Goal: Transaction & Acquisition: Subscribe to service/newsletter

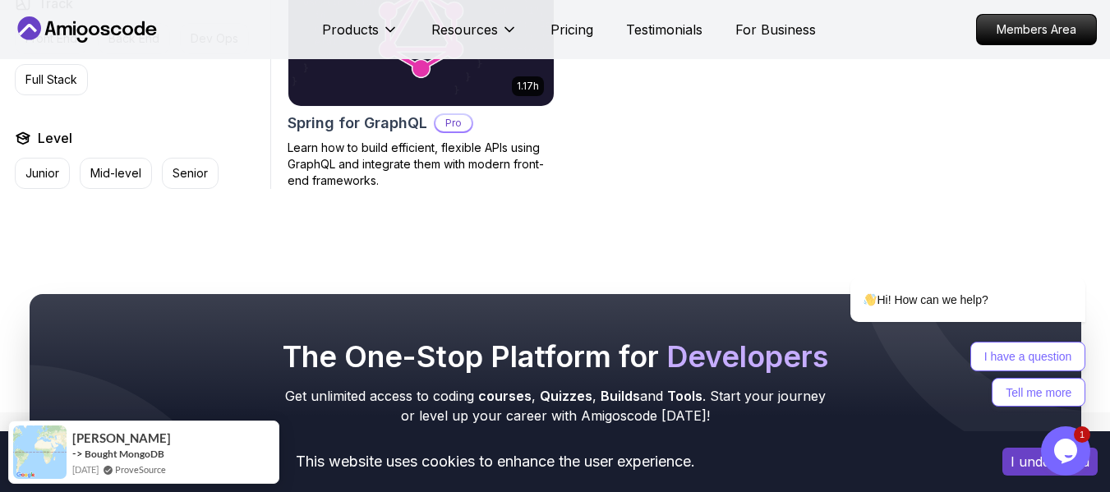
scroll to position [2135, 0]
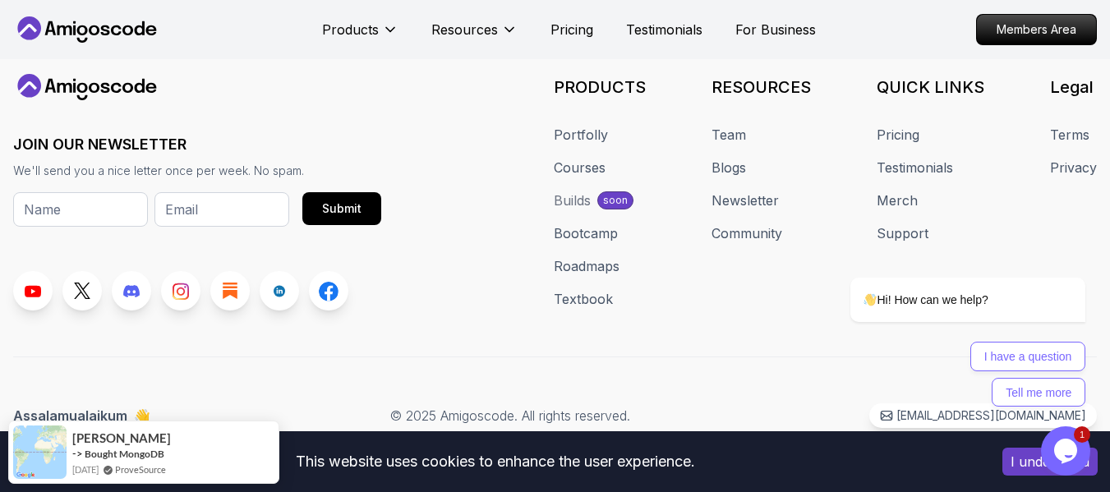
scroll to position [2137, 0]
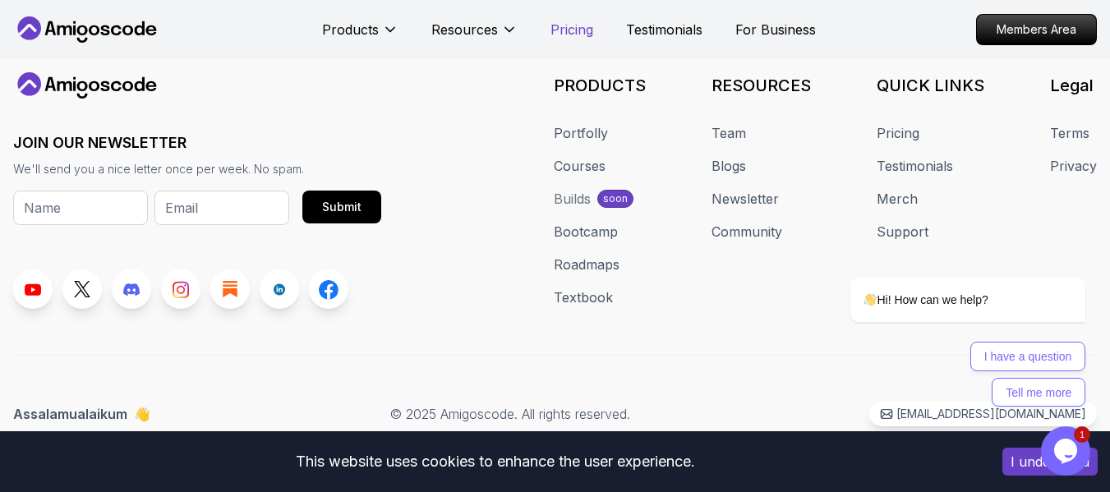
click at [579, 35] on p "Pricing" at bounding box center [571, 30] width 43 height 20
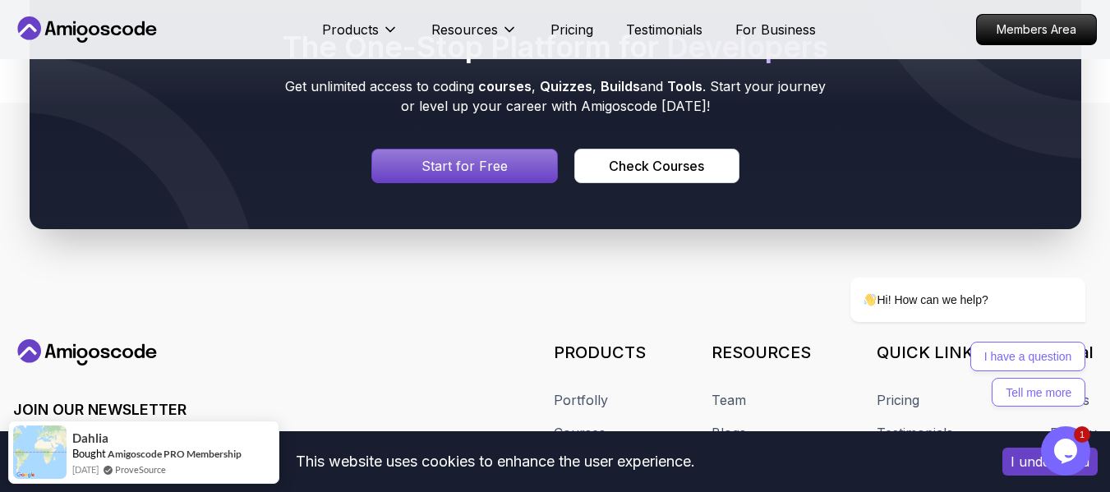
scroll to position [9568, 0]
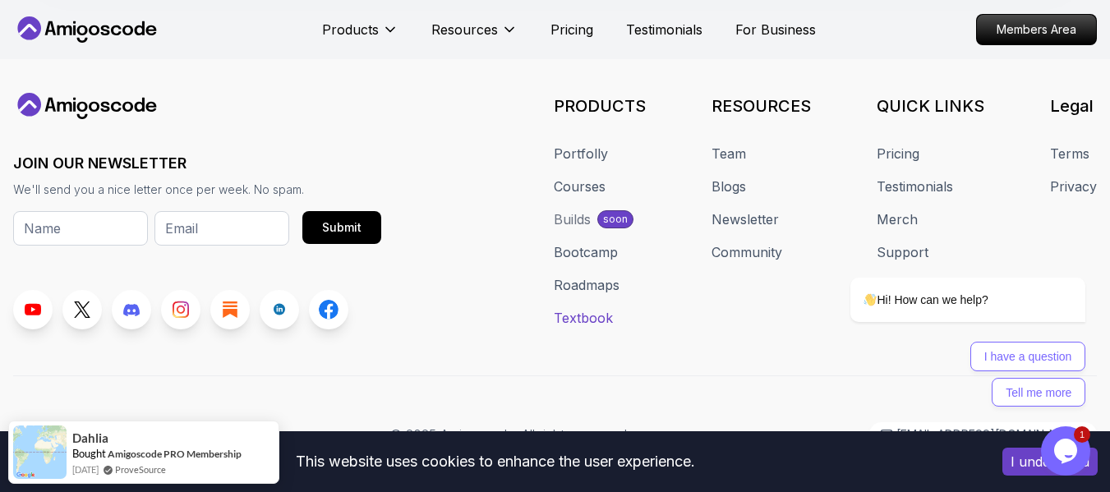
click at [598, 328] on link "Textbook" at bounding box center [583, 318] width 59 height 20
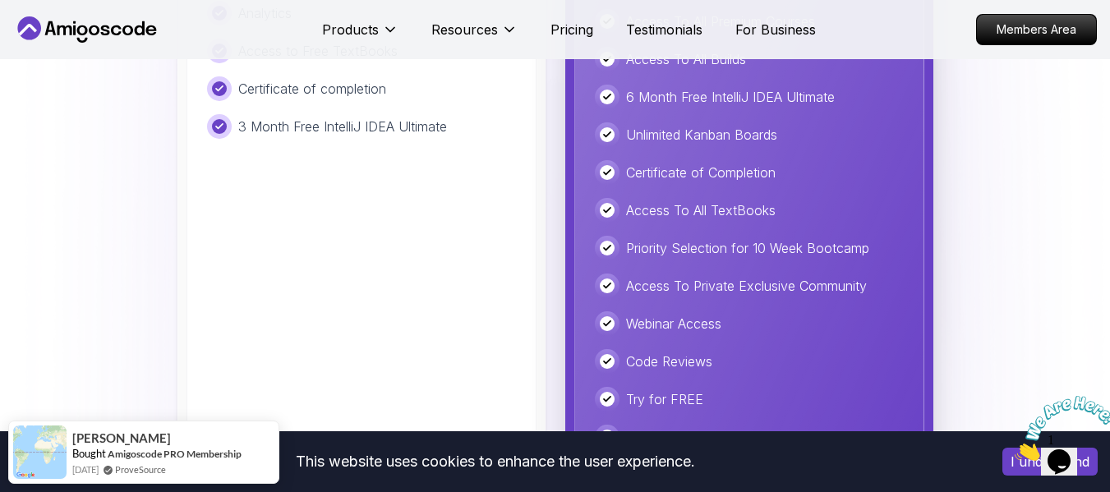
scroll to position [3986, 0]
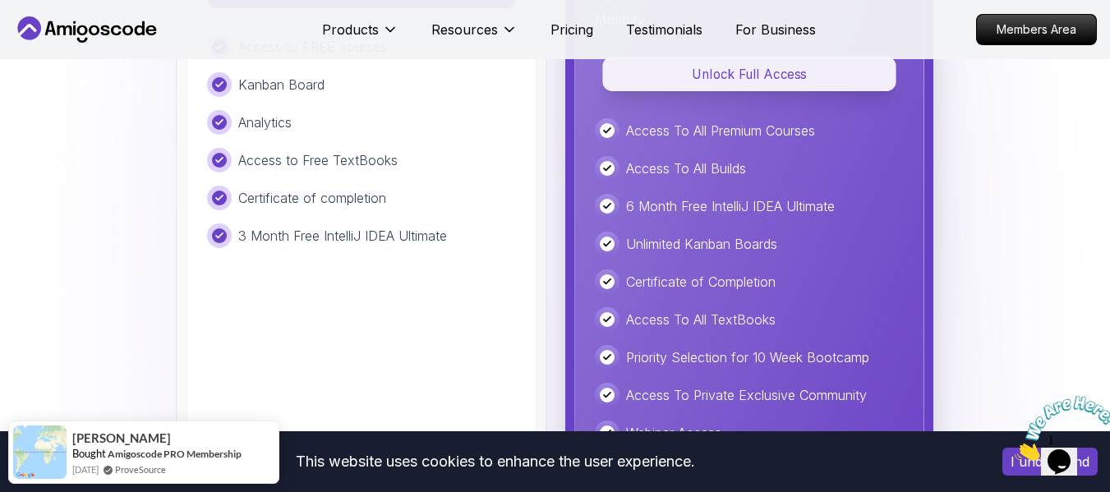
click at [746, 133] on div "Amigoscode Pro Most Popular 🔥 Access unlimited courses, builds, tools, and more…" at bounding box center [749, 228] width 350 height 775
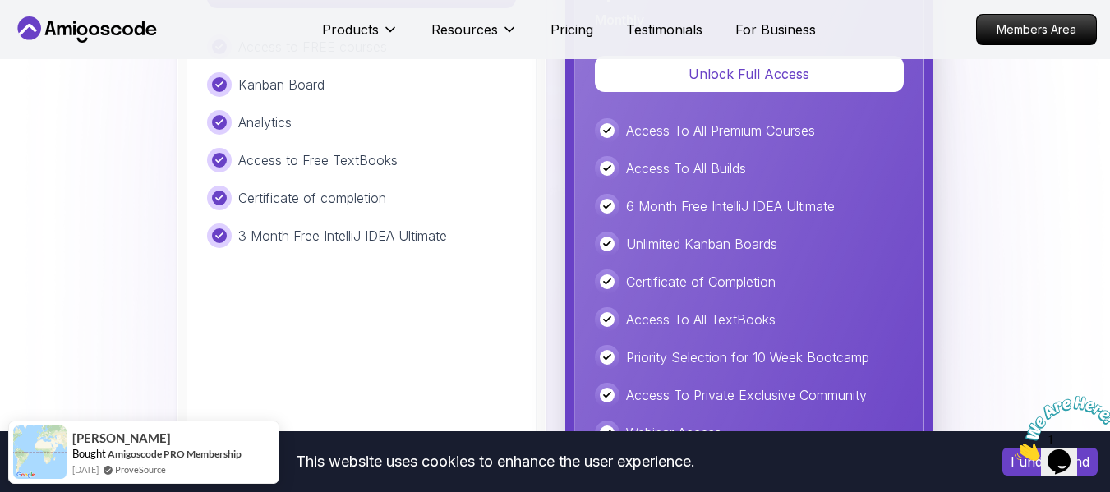
scroll to position [3931, 0]
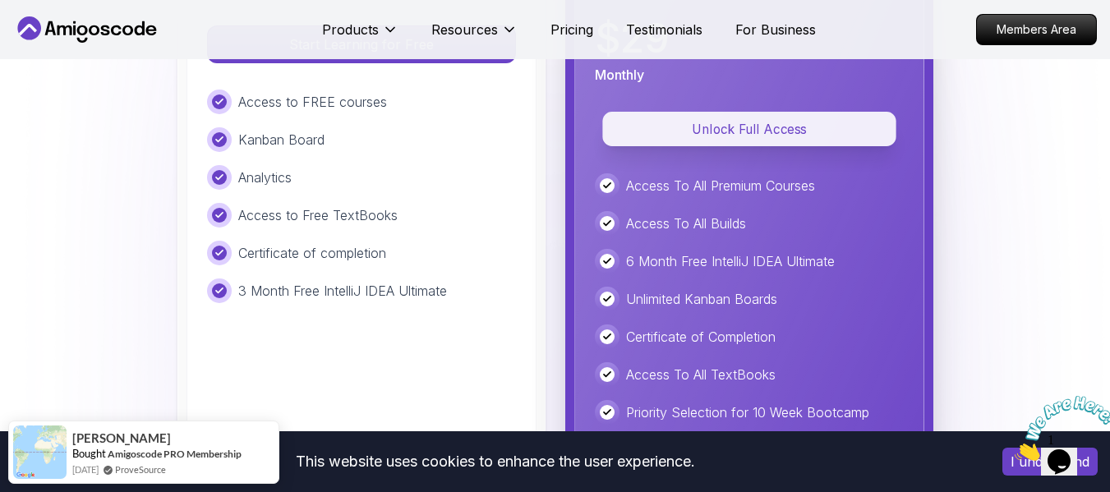
click at [747, 126] on p "Unlock Full Access" at bounding box center [749, 128] width 256 height 19
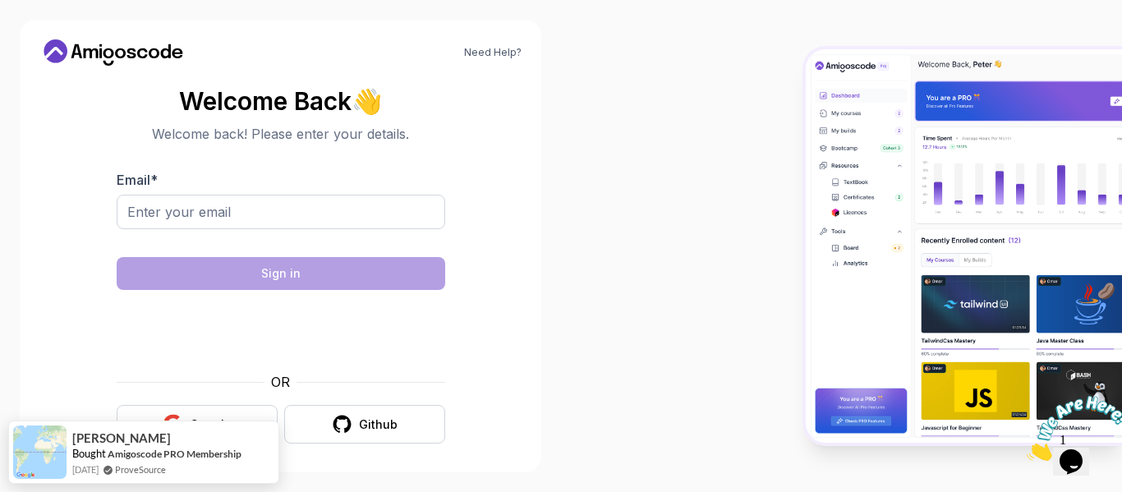
scroll to position [7, 0]
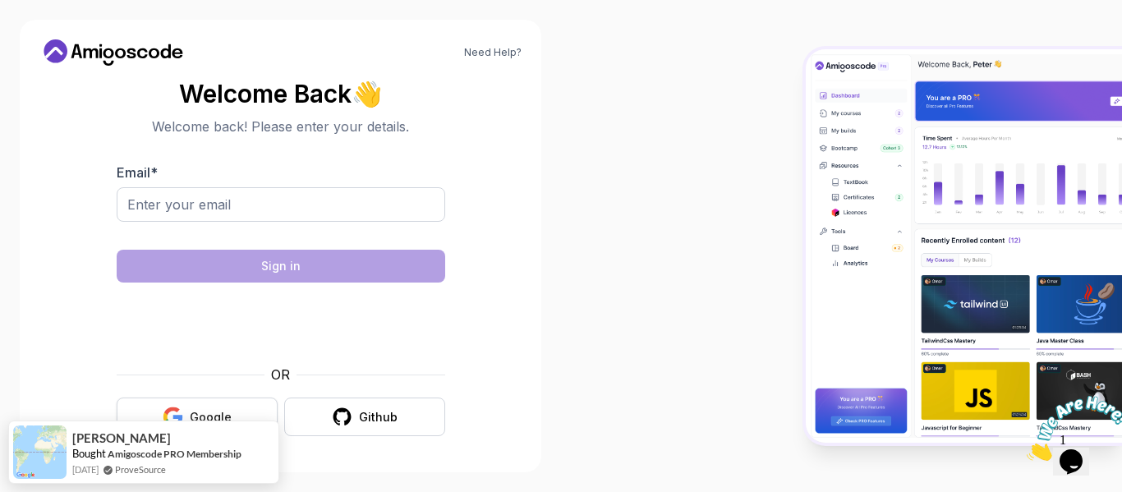
click at [243, 408] on button "Google" at bounding box center [197, 417] width 161 height 39
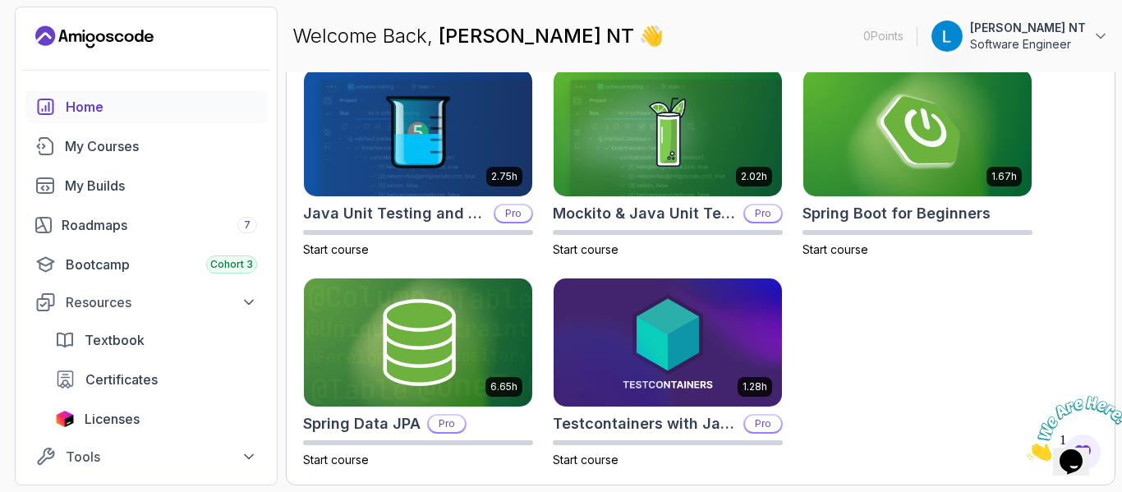
click at [68, 30] on icon "Landing page" at bounding box center [94, 37] width 118 height 26
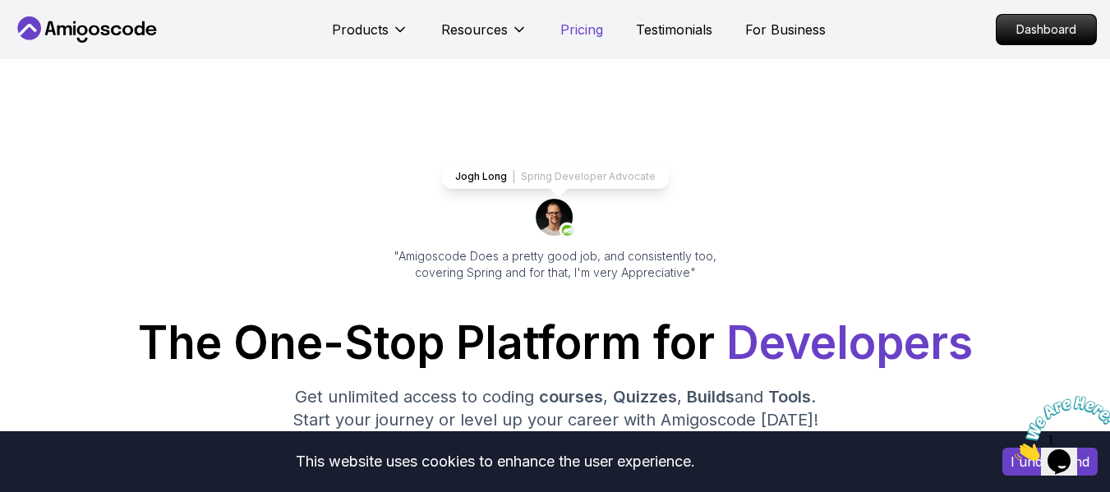
click at [593, 29] on p "Pricing" at bounding box center [581, 30] width 43 height 20
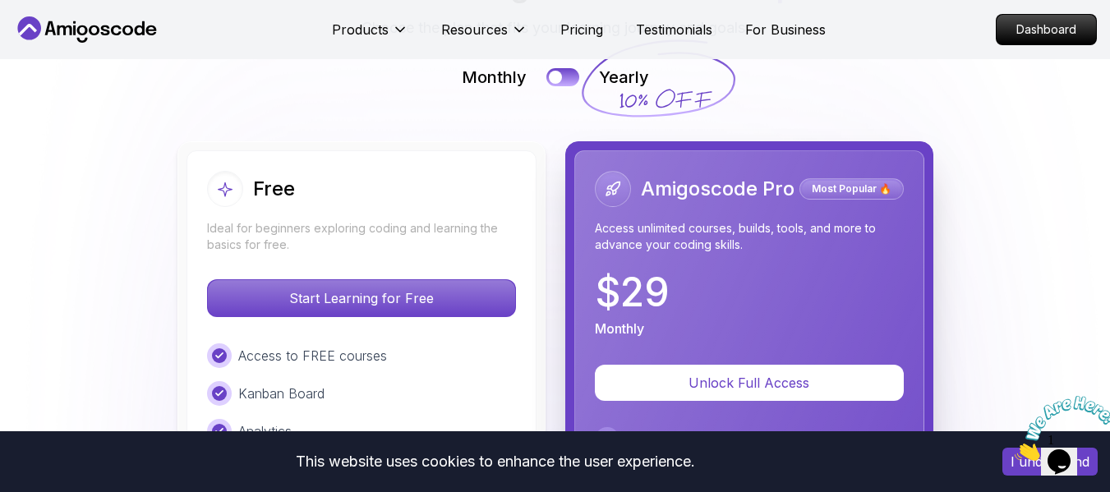
scroll to position [3833, 0]
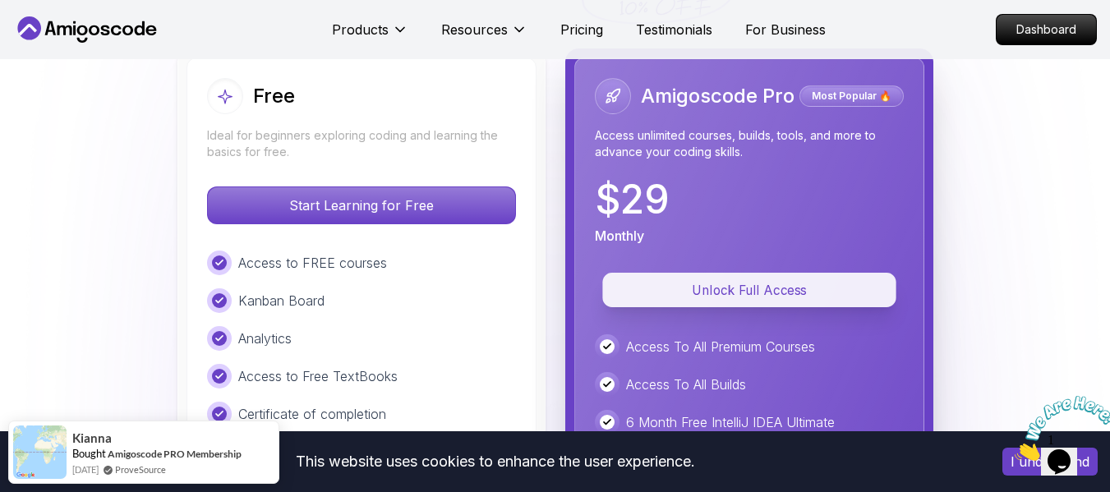
click at [709, 281] on p "Unlock Full Access" at bounding box center [749, 290] width 256 height 19
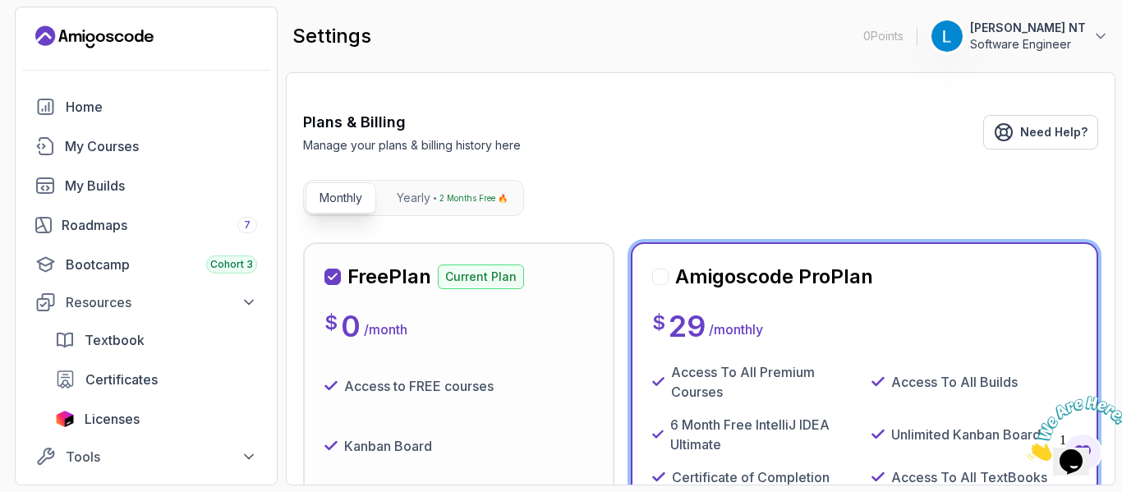
scroll to position [82, 0]
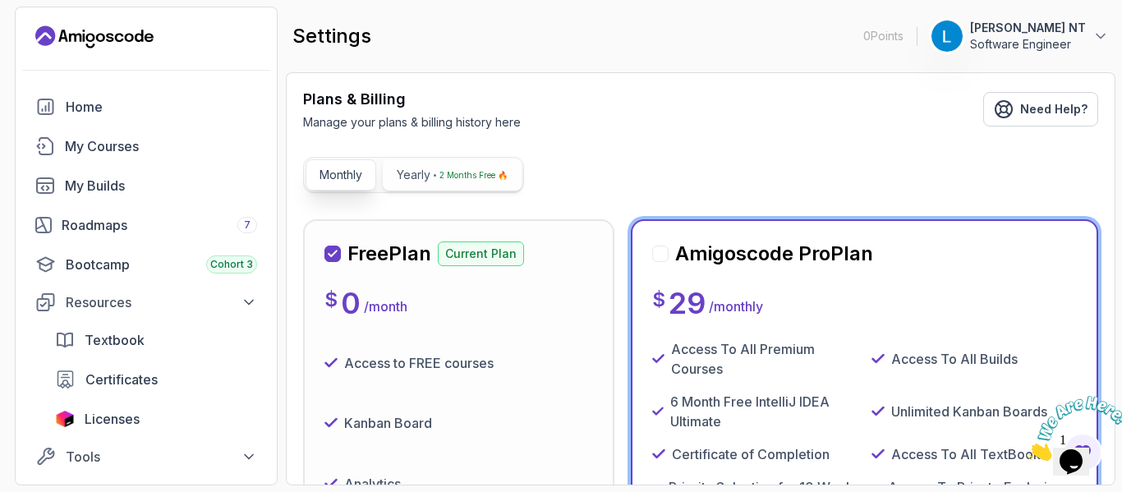
click at [467, 178] on p "2 Months Free 🔥" at bounding box center [473, 175] width 68 height 16
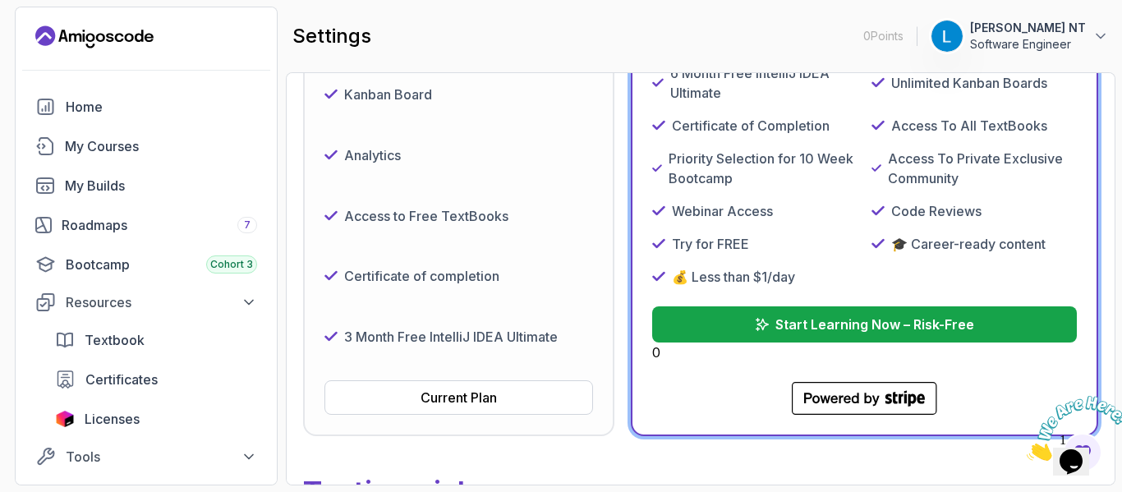
scroll to position [164, 0]
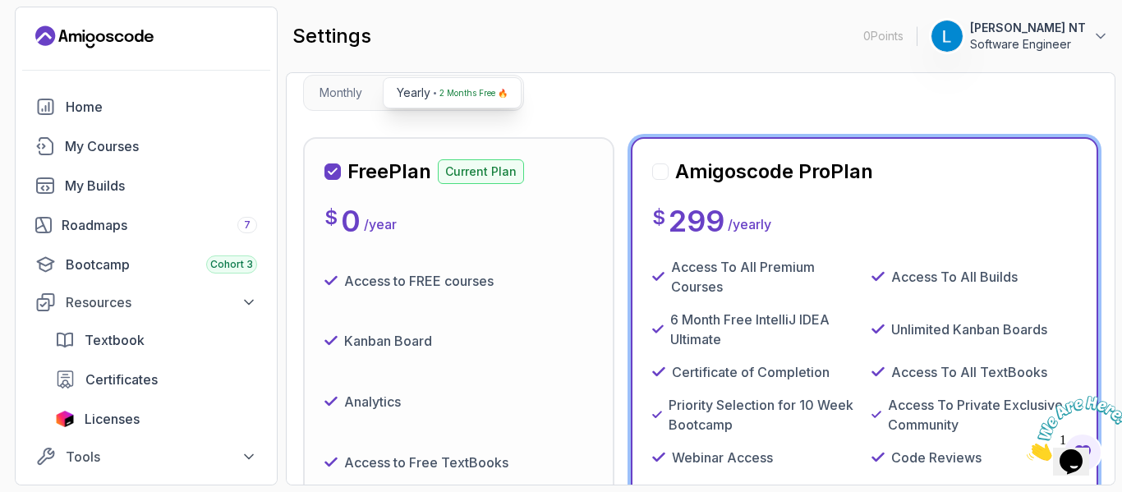
click at [663, 181] on div "Amigoscode Pro Plan" at bounding box center [762, 172] width 221 height 26
click at [662, 170] on div at bounding box center [660, 171] width 16 height 16
click at [660, 169] on div at bounding box center [660, 171] width 16 height 16
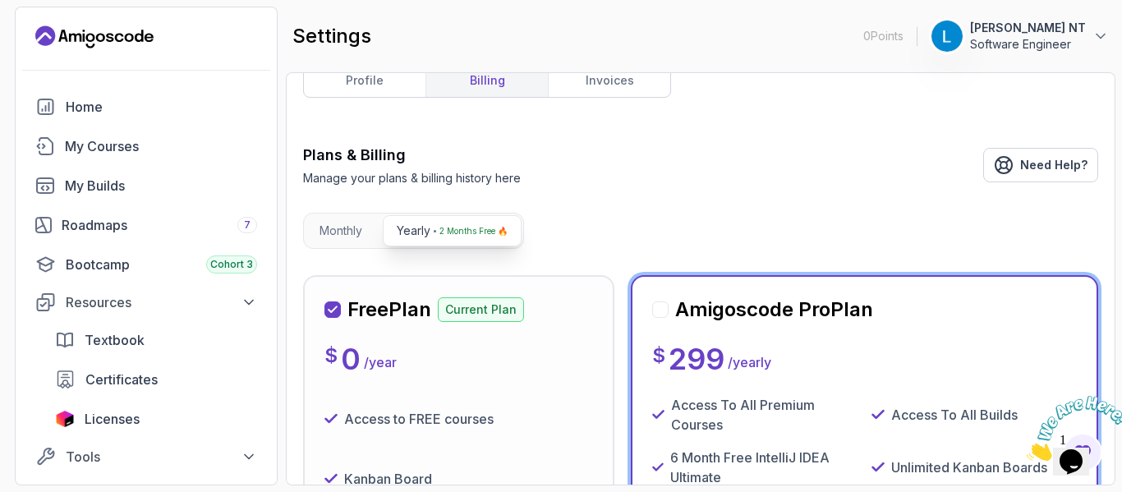
scroll to position [0, 0]
